Goal: Navigation & Orientation: Find specific page/section

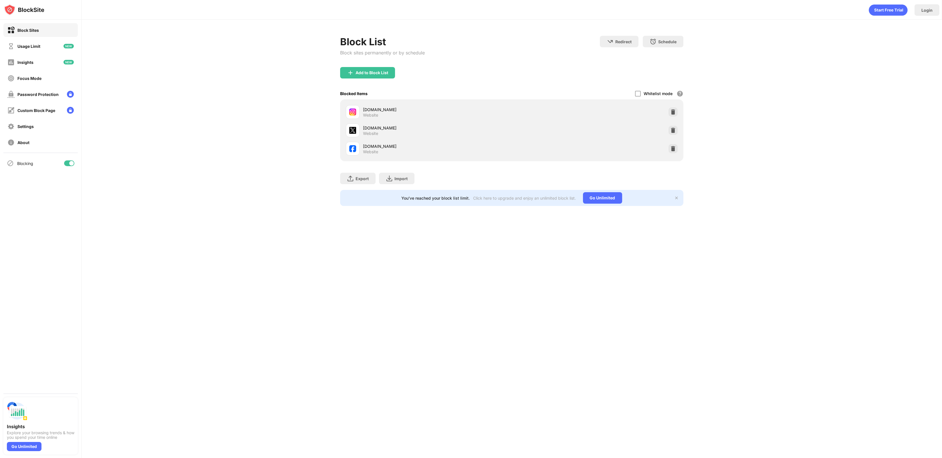
click at [68, 161] on div at bounding box center [69, 163] width 10 height 6
